Goal: Information Seeking & Learning: Learn about a topic

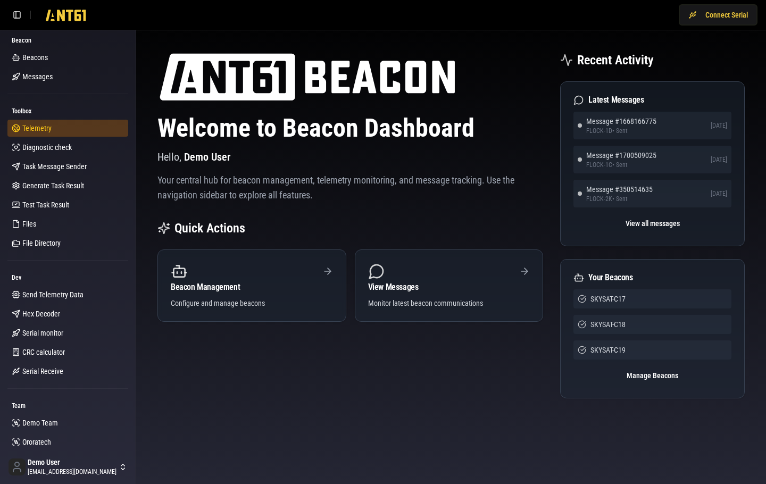
click at [47, 121] on link "Telemetry" at bounding box center [67, 128] width 121 height 17
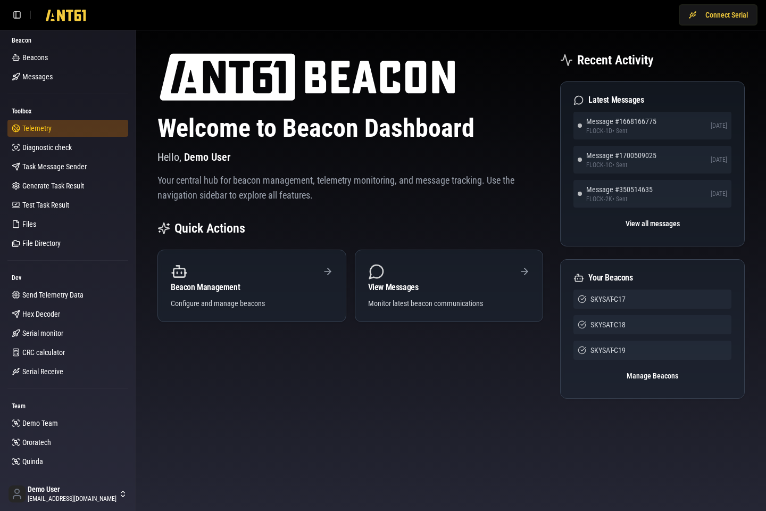
click at [64, 126] on link "Telemetry" at bounding box center [67, 128] width 121 height 17
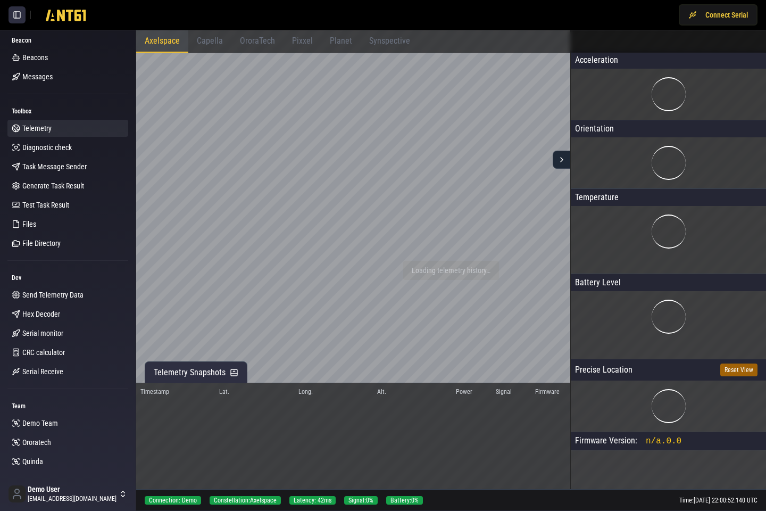
click at [19, 19] on button at bounding box center [17, 14] width 17 height 17
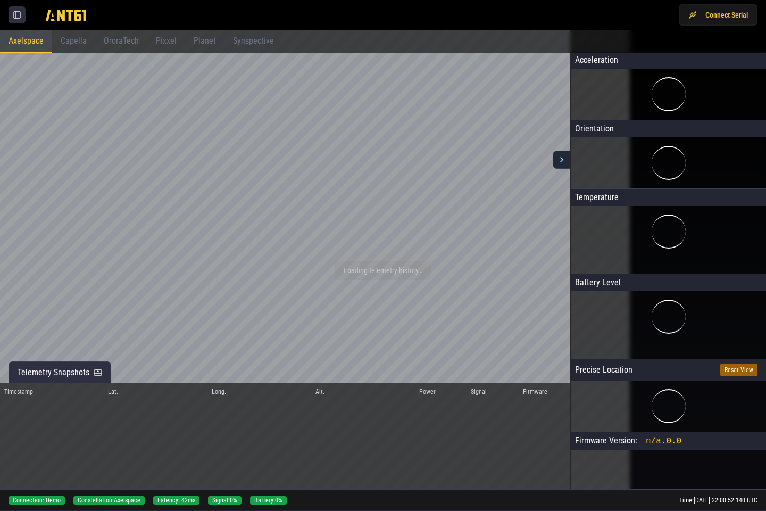
click at [15, 15] on button at bounding box center [17, 14] width 17 height 17
click at [15, 16] on button at bounding box center [17, 14] width 17 height 17
click at [15, 18] on button at bounding box center [17, 14] width 17 height 17
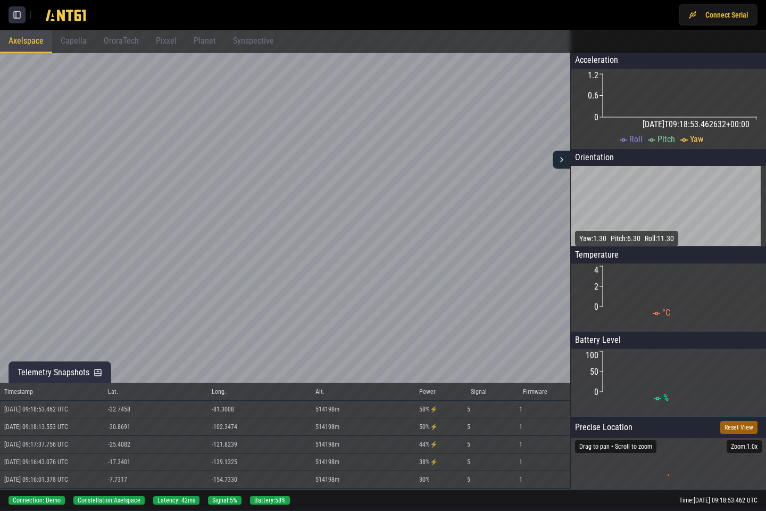
scroll to position [62, 0]
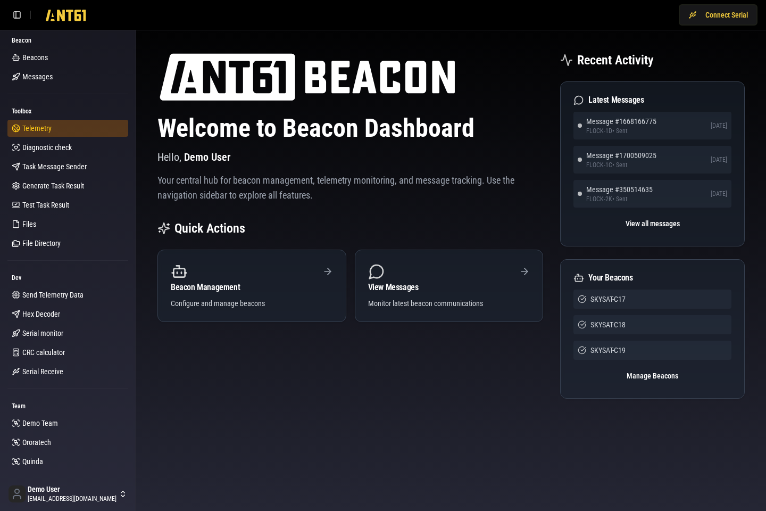
click at [74, 129] on link "Telemetry" at bounding box center [67, 128] width 121 height 17
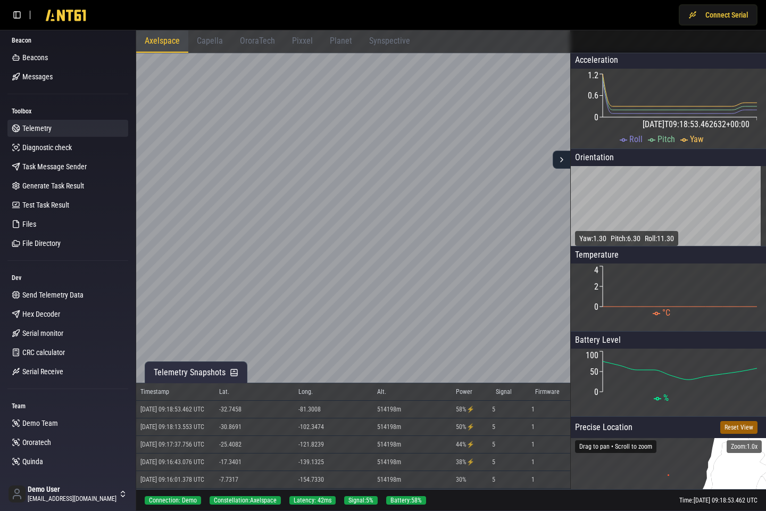
click at [211, 39] on span "Capella" at bounding box center [210, 41] width 26 height 10
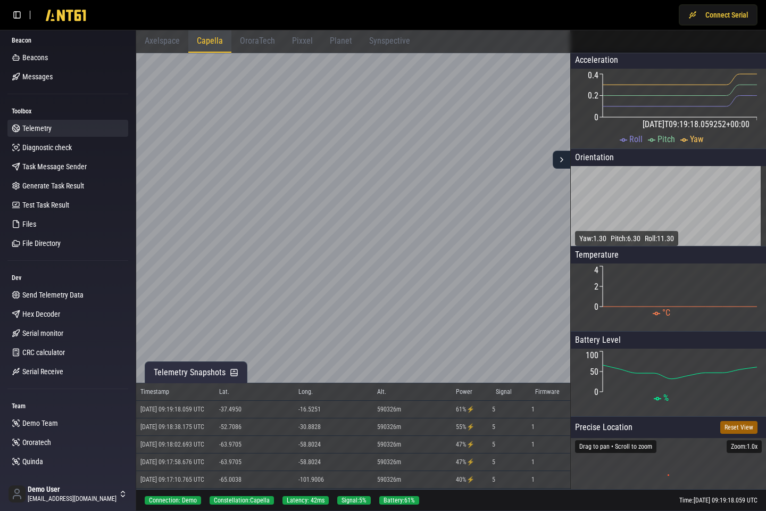
click at [264, 35] on div "OroraTech" at bounding box center [257, 41] width 52 height 22
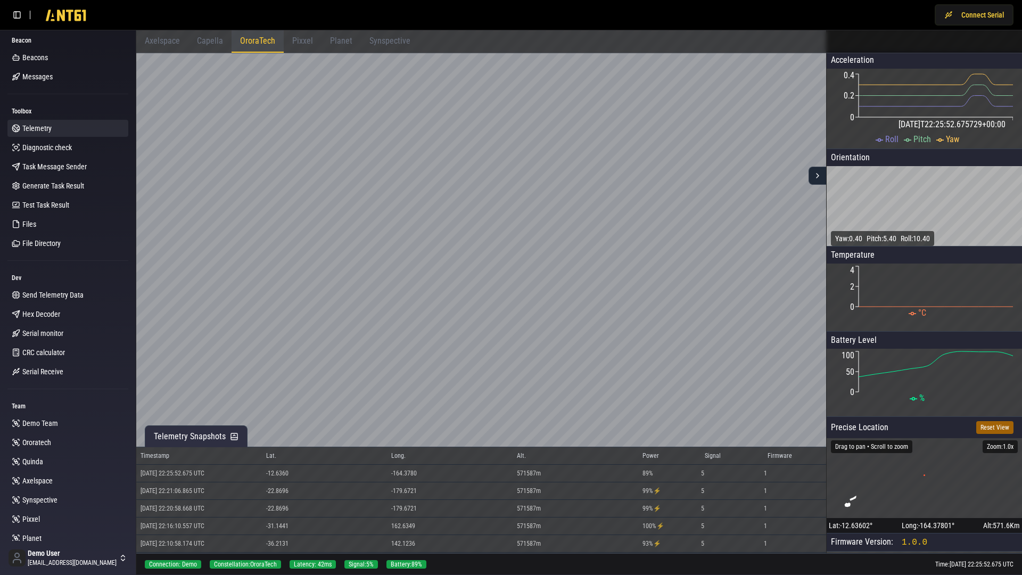
click at [470, 471] on div "Connection: Demo Constellation: OroraTech Latency: 42ms Signal: 5 % Battery: 89…" at bounding box center [578, 563] width 885 height 21
click at [766, 471] on icon "•" at bounding box center [923, 478] width 195 height 80
click at [491, 471] on div "Connection: Demo Constellation: OroraTech Latency: 42ms Signal: 5 % Battery: 89…" at bounding box center [578, 563] width 885 height 21
